Goal: Submit feedback/report problem

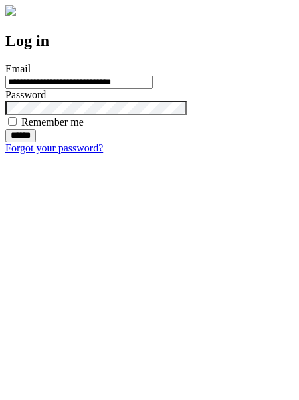
click at [36, 142] on input "******" at bounding box center [20, 135] width 31 height 13
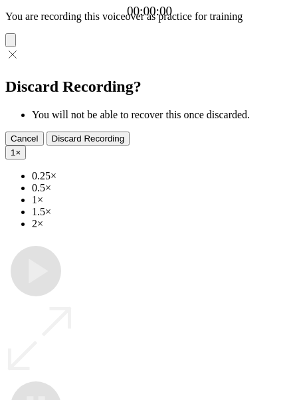
type input "**********"
